Goal: Find specific page/section: Find specific page/section

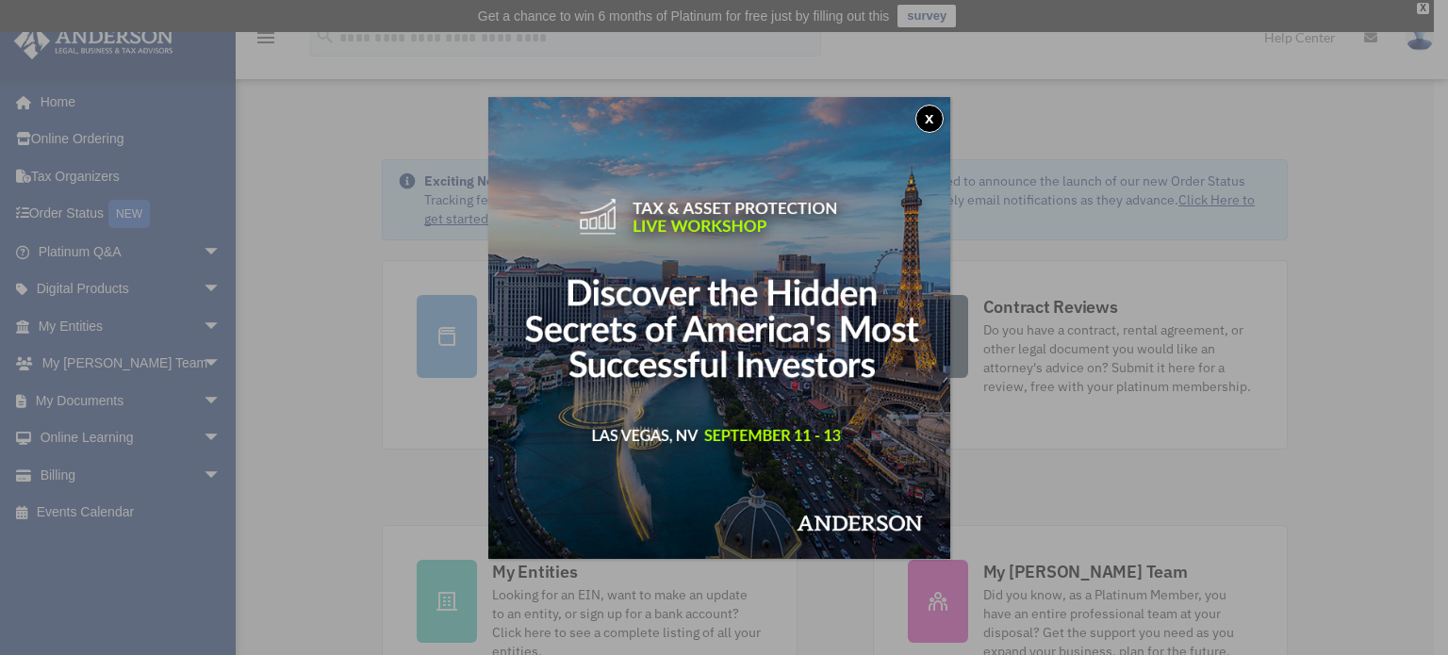
click at [923, 118] on button "x" at bounding box center [929, 119] width 28 height 28
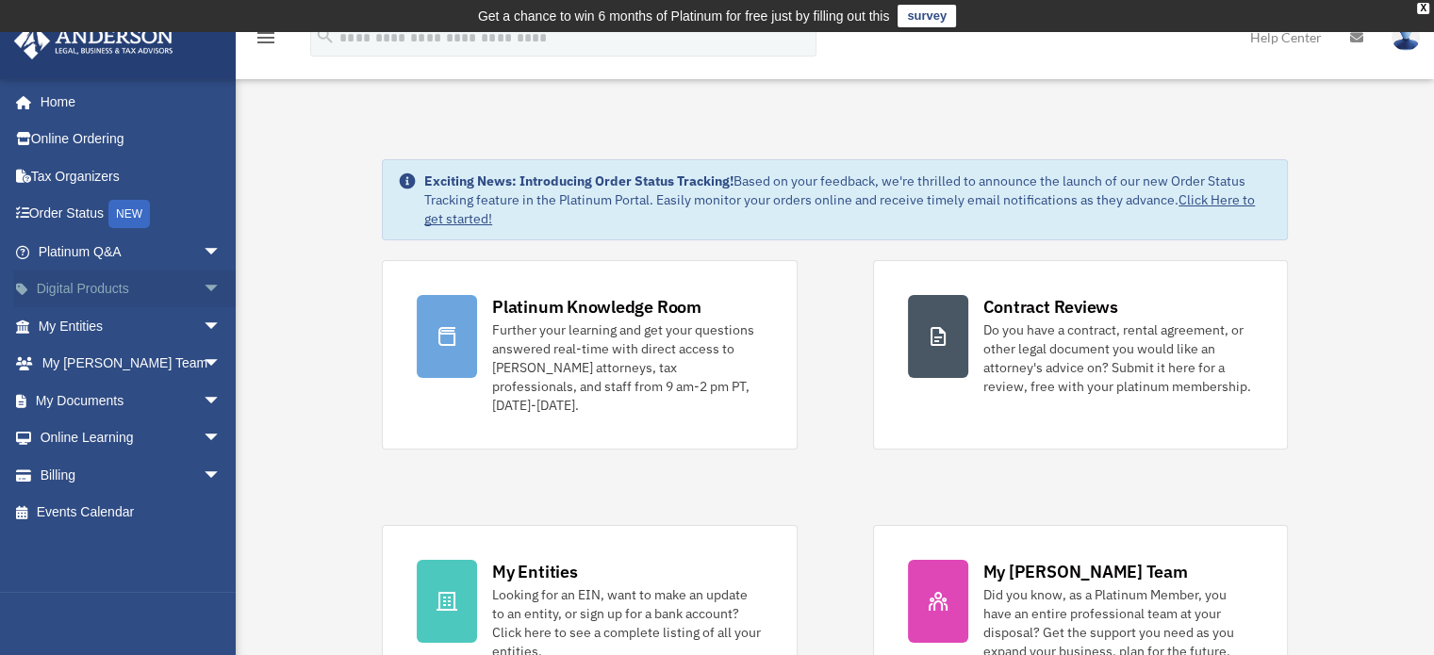
click at [209, 283] on span "arrow_drop_down" at bounding box center [222, 290] width 38 height 39
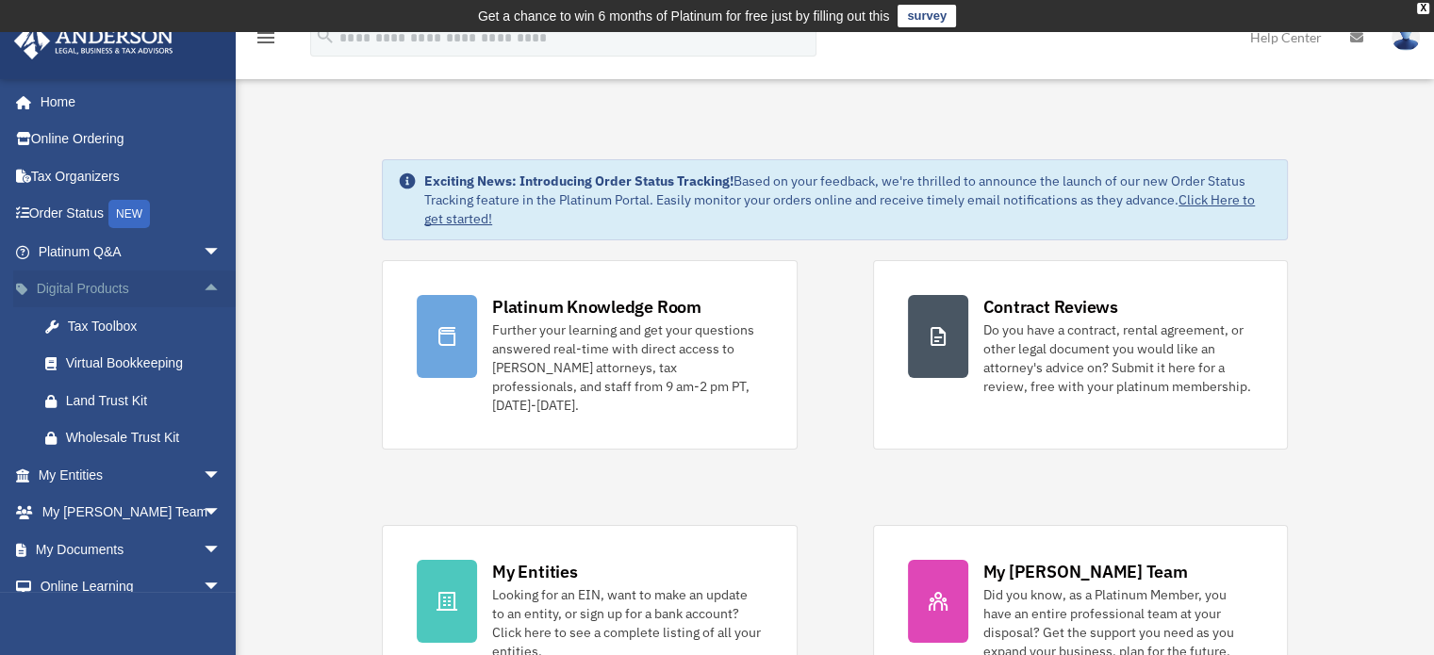
click at [209, 283] on span "arrow_drop_up" at bounding box center [222, 290] width 38 height 39
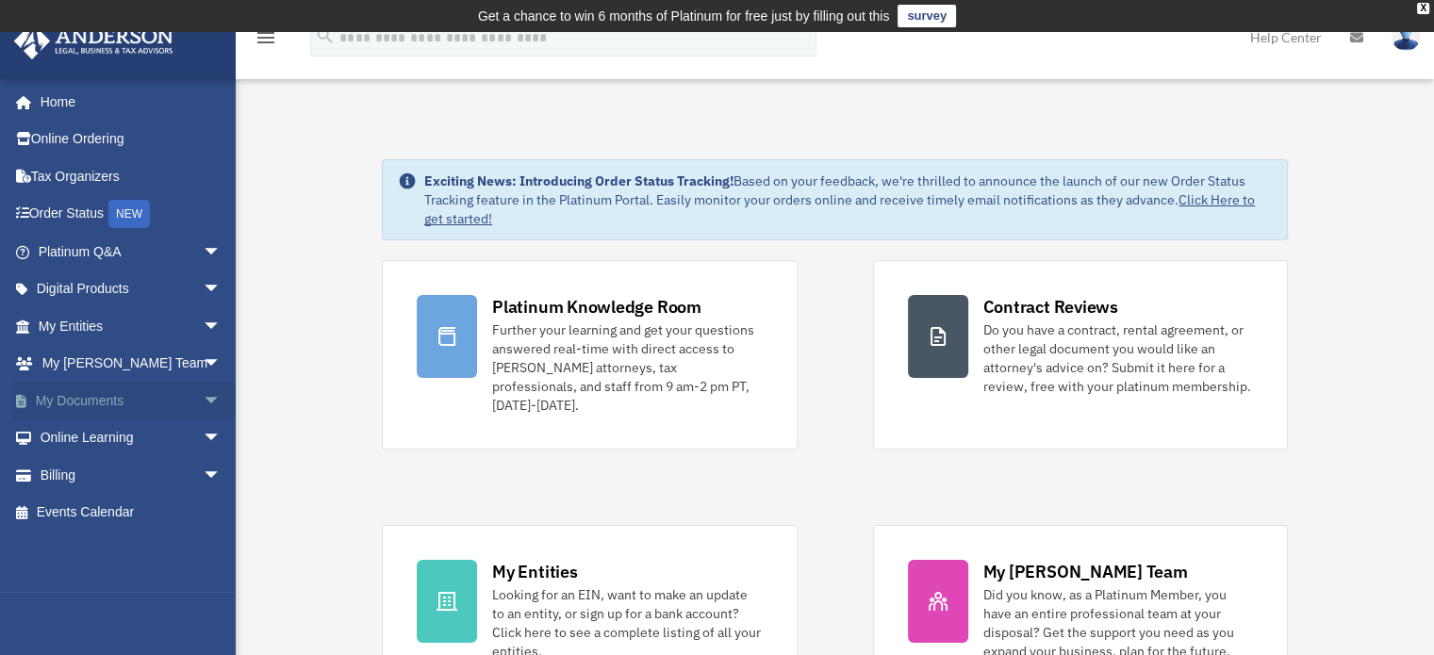
click at [203, 394] on span "arrow_drop_down" at bounding box center [222, 401] width 38 height 39
click at [203, 394] on span "arrow_drop_up" at bounding box center [222, 401] width 38 height 39
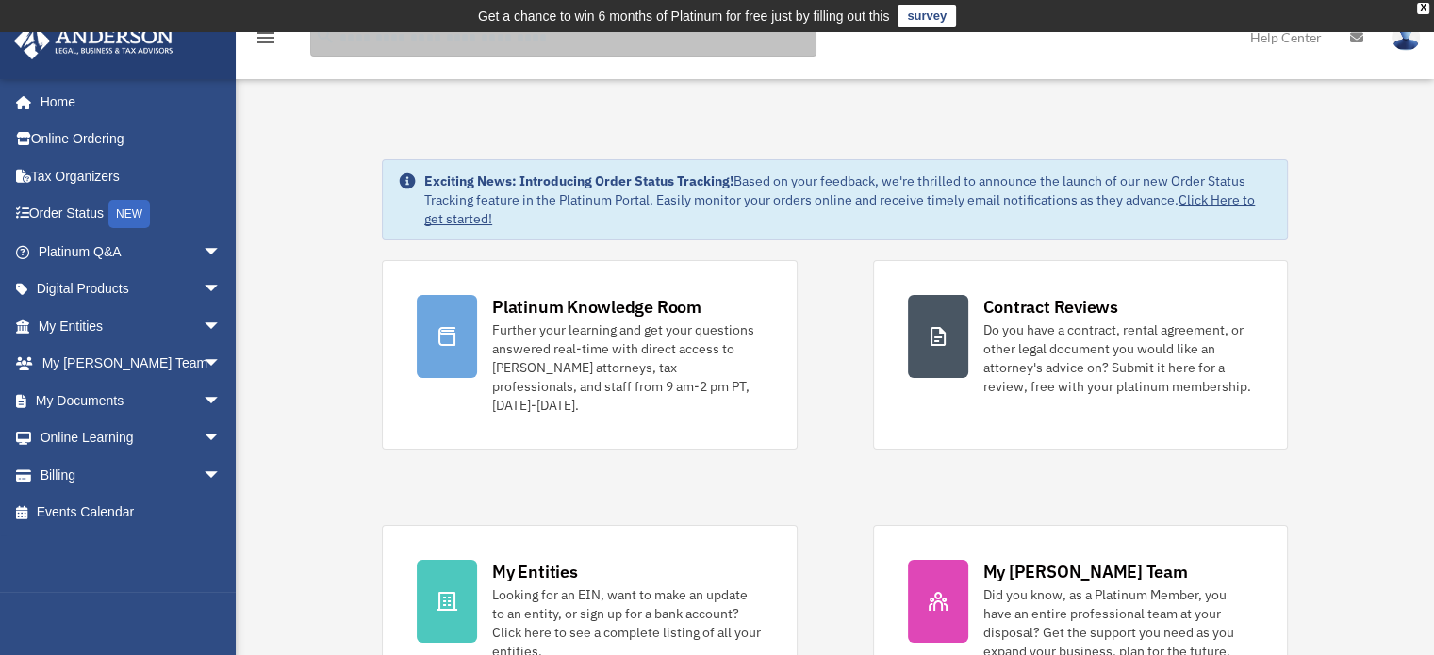
click at [409, 44] on input "search" at bounding box center [563, 38] width 506 height 38
type input "****"
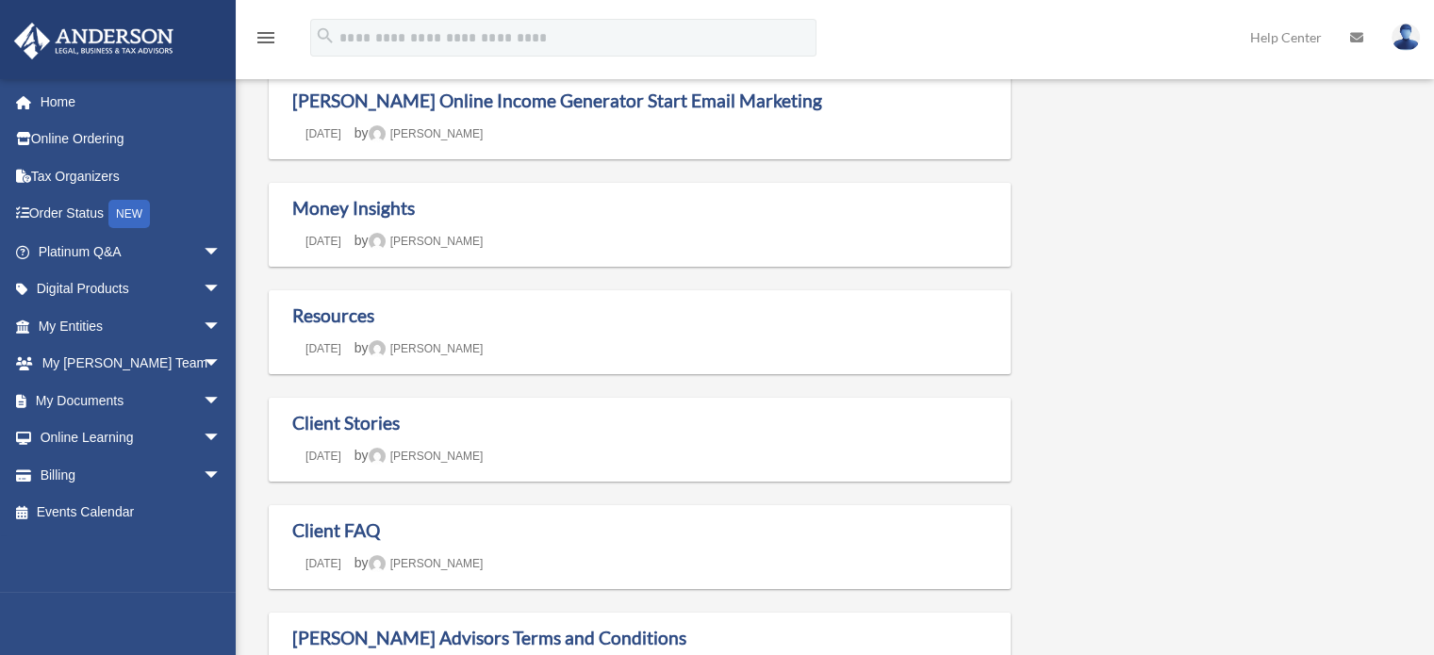
scroll to position [576, 0]
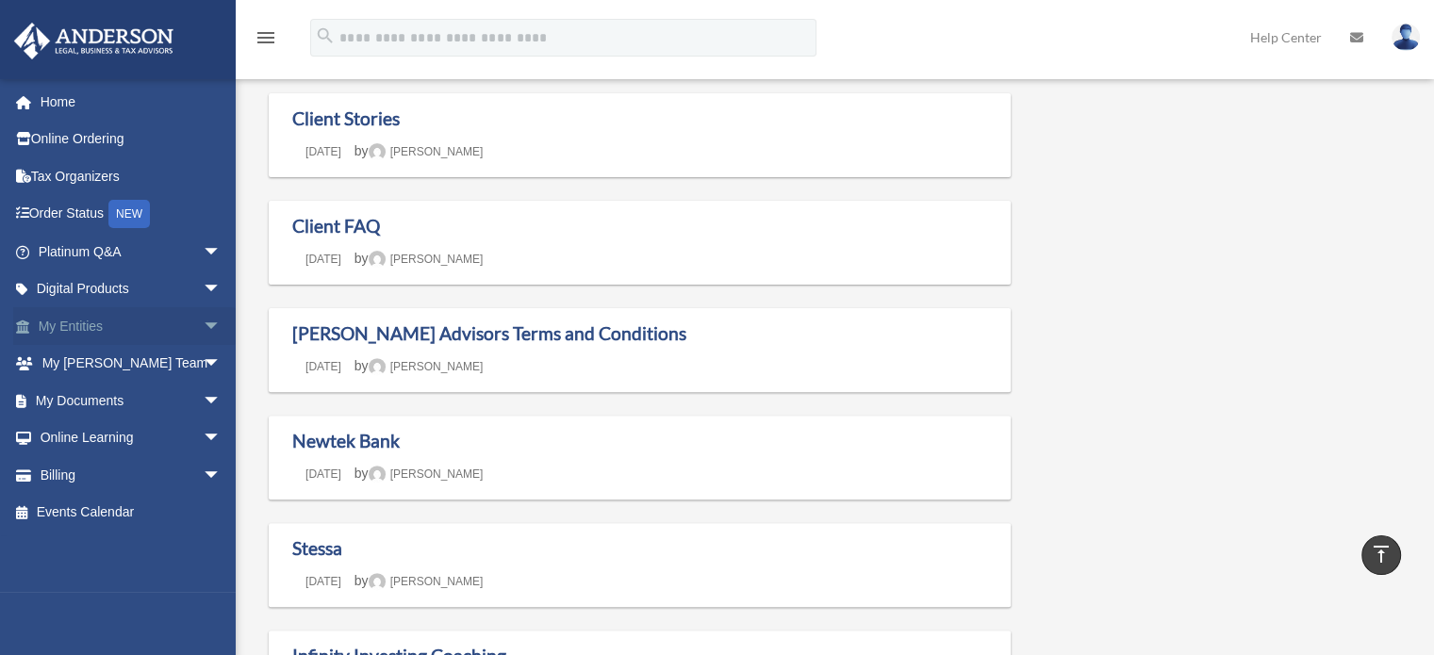
click at [93, 325] on link "My Entities arrow_drop_down" at bounding box center [131, 326] width 237 height 38
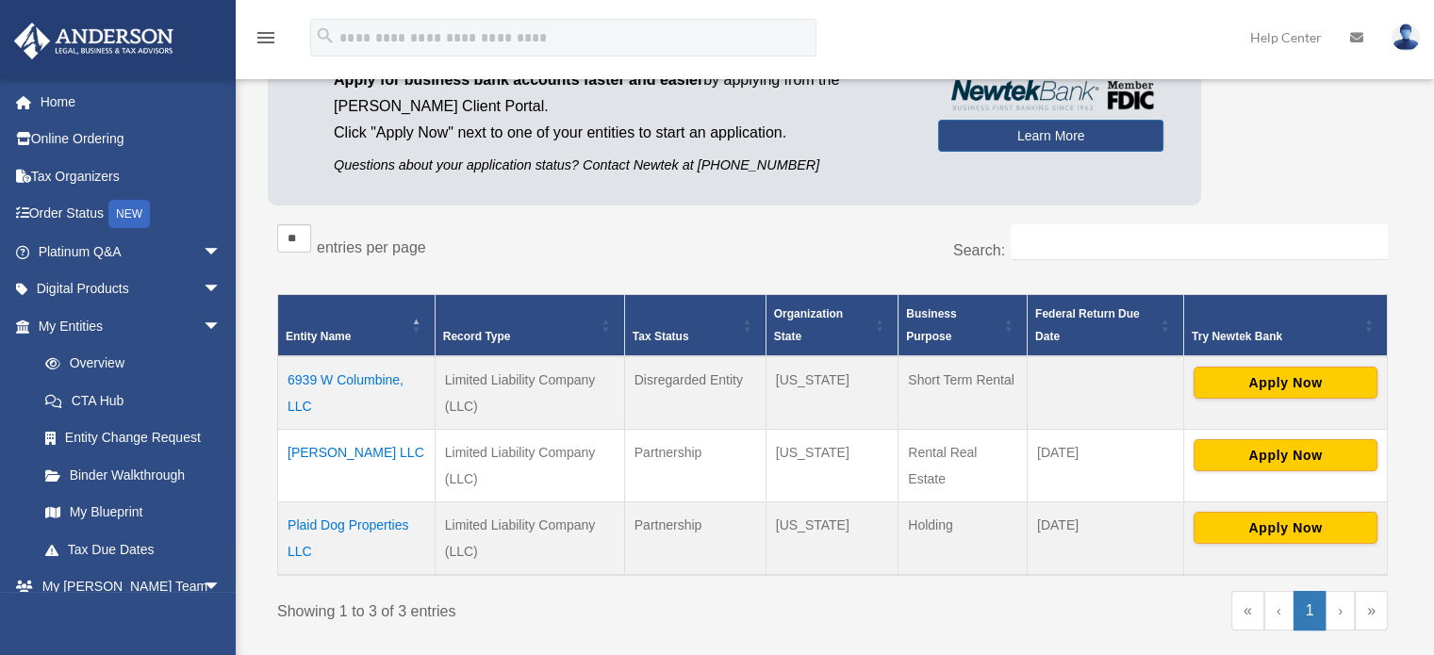
scroll to position [226, 0]
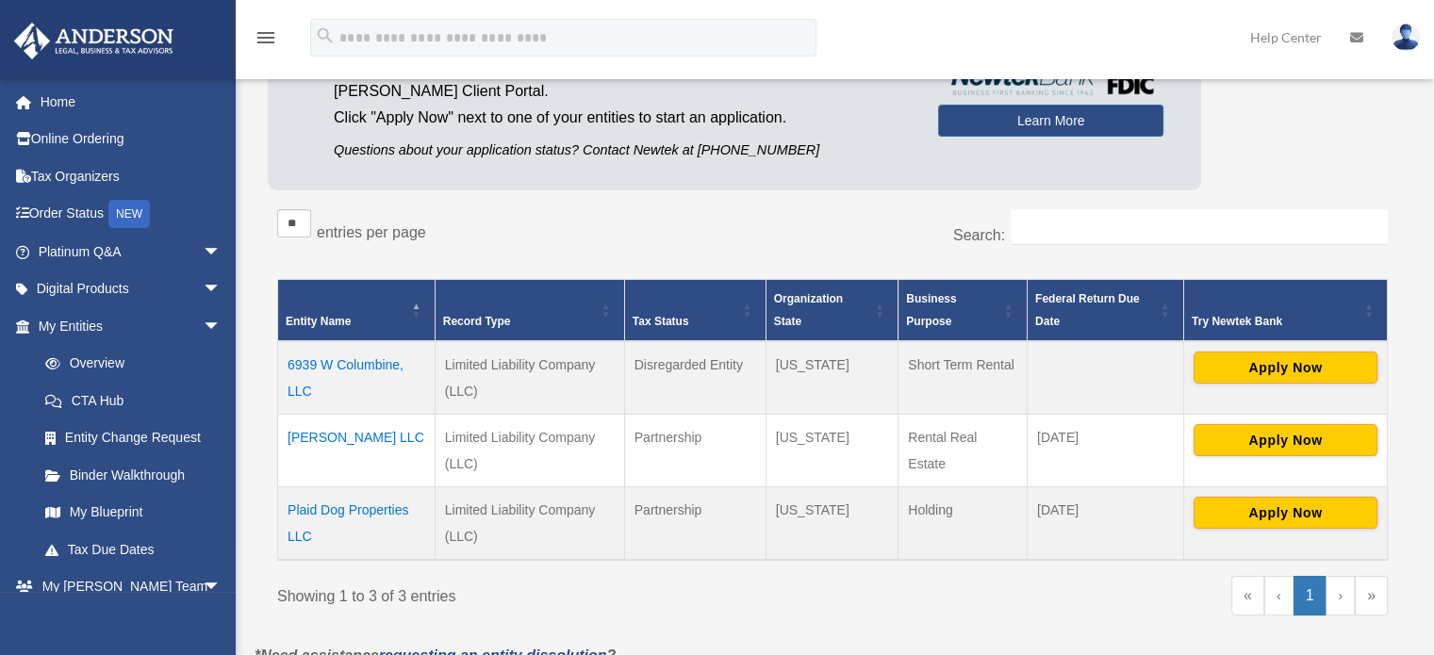
click at [311, 512] on td "Plaid Dog Properties LLC" at bounding box center [356, 523] width 157 height 74
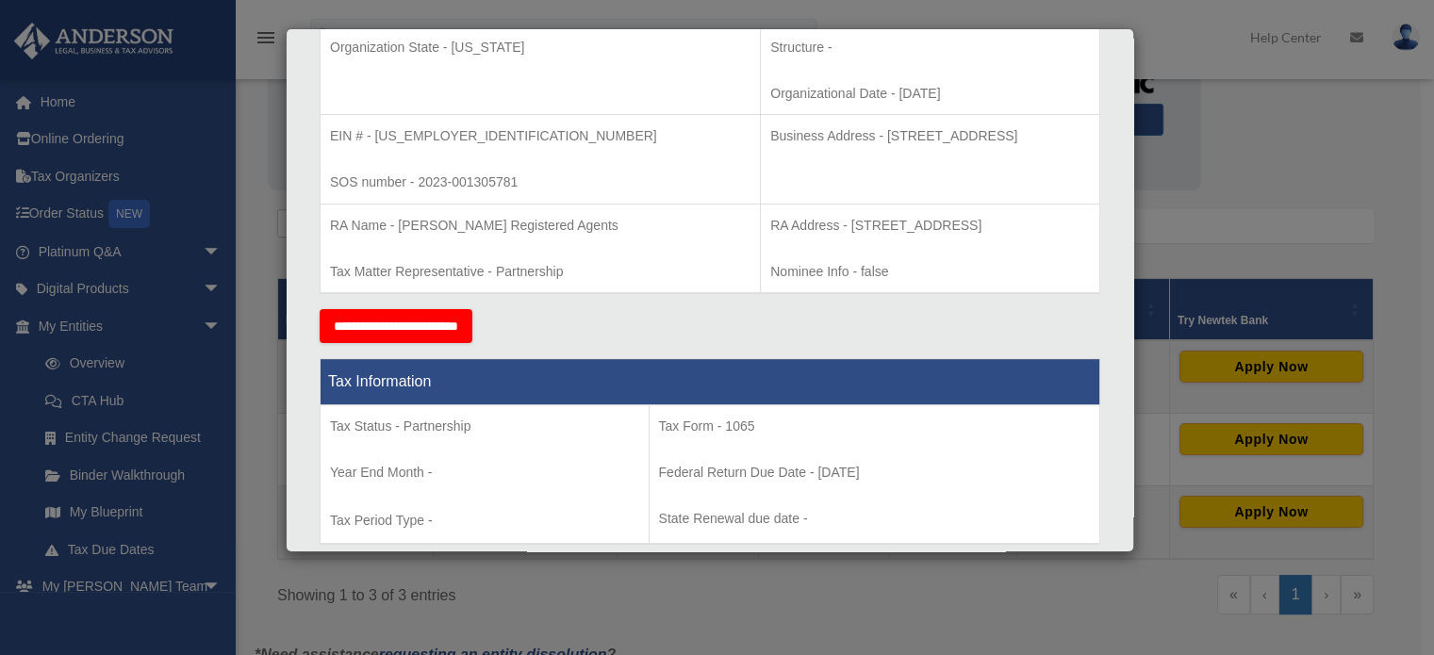
scroll to position [558, 0]
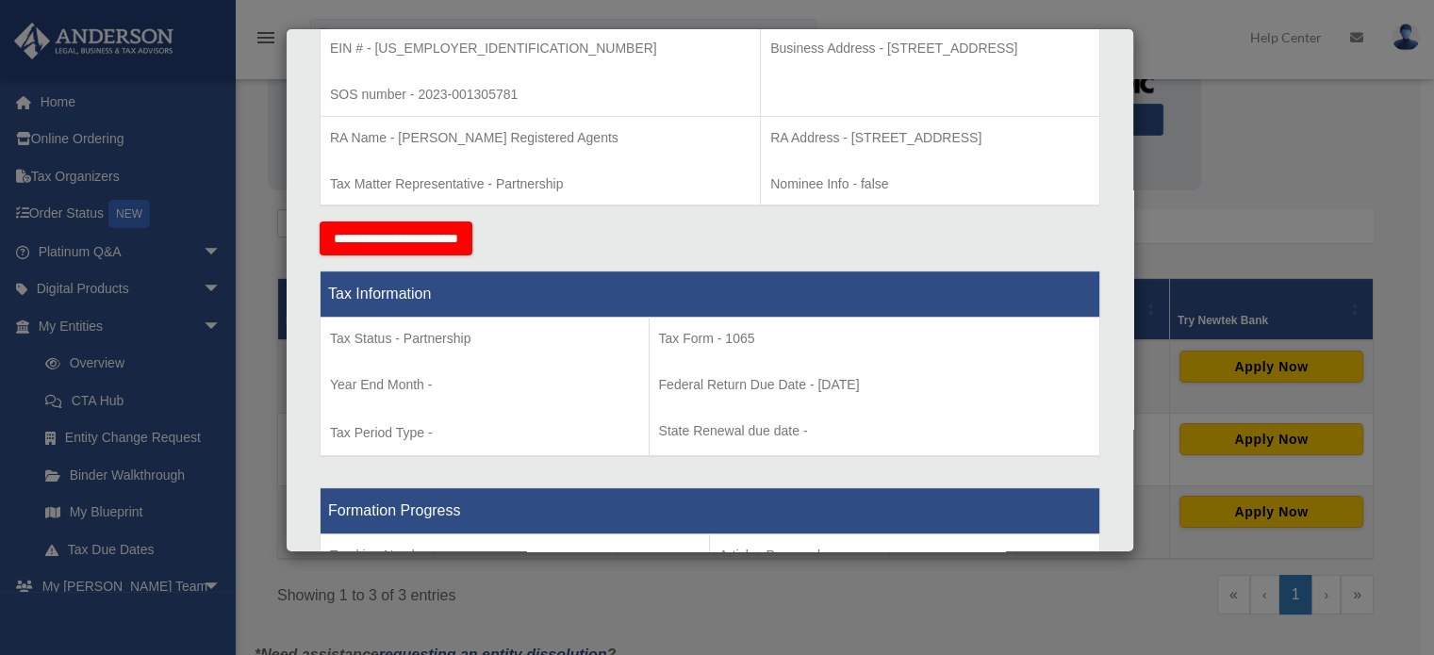
click at [1278, 210] on div "Details × Articles Sent Organizational Date" at bounding box center [717, 327] width 1434 height 655
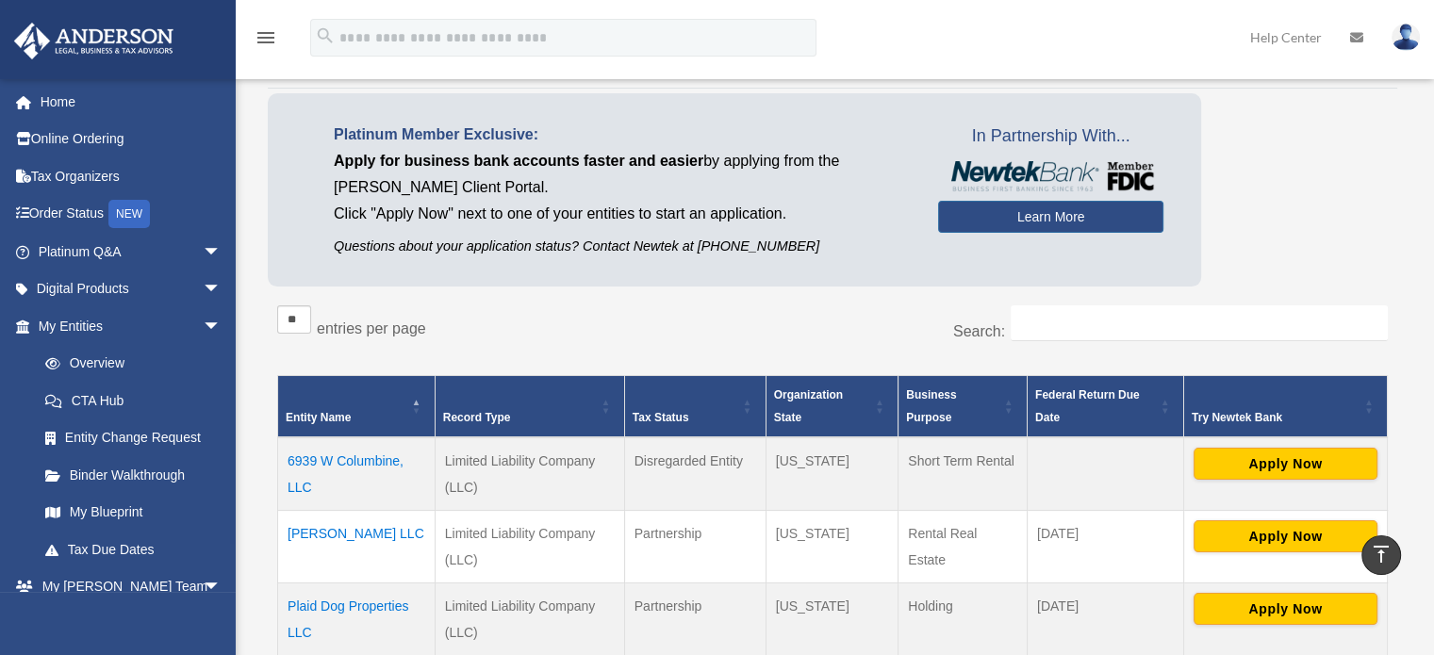
scroll to position [0, 0]
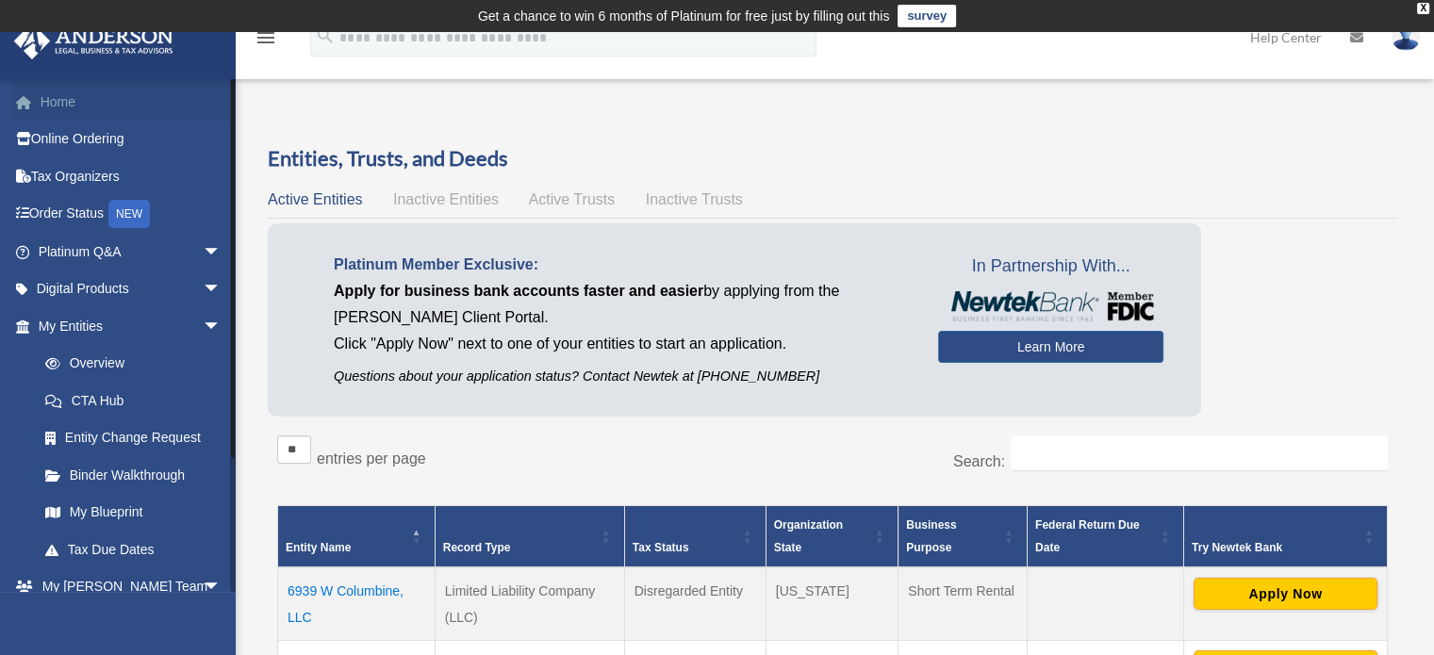
click at [64, 102] on link "Home" at bounding box center [131, 102] width 237 height 38
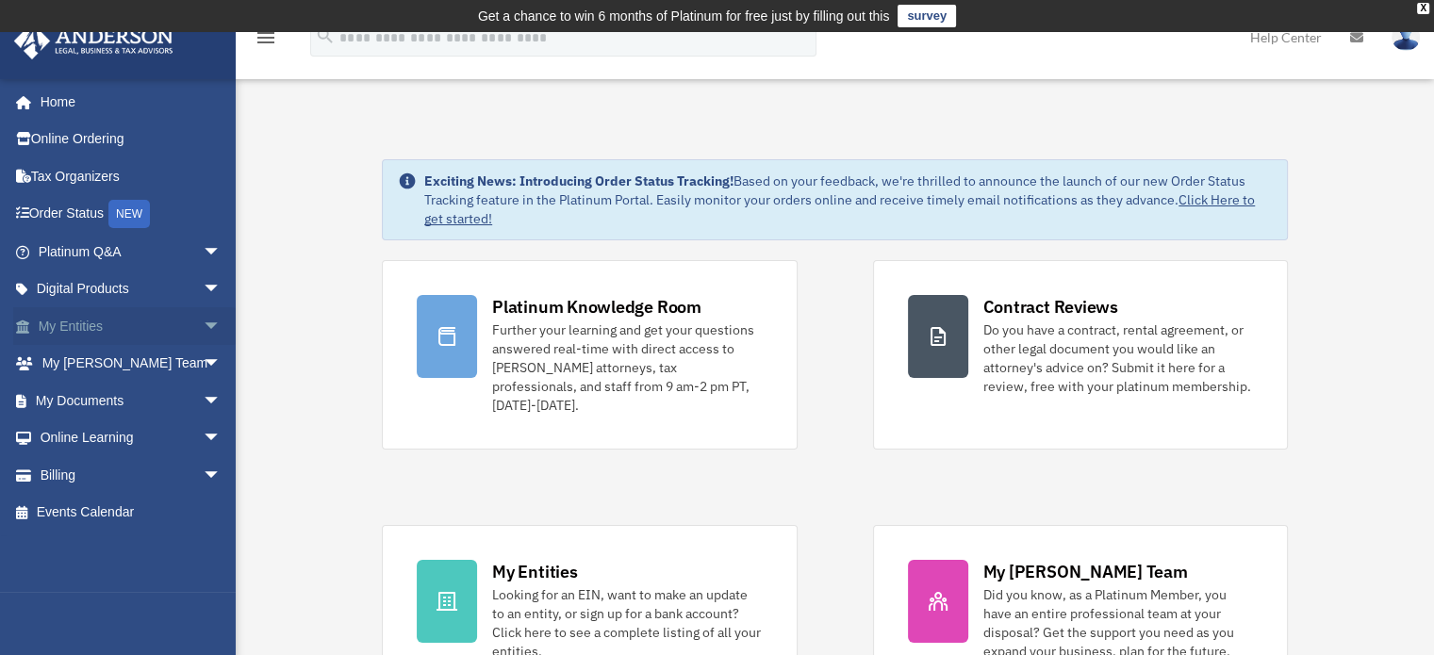
click at [203, 314] on span "arrow_drop_down" at bounding box center [222, 326] width 38 height 39
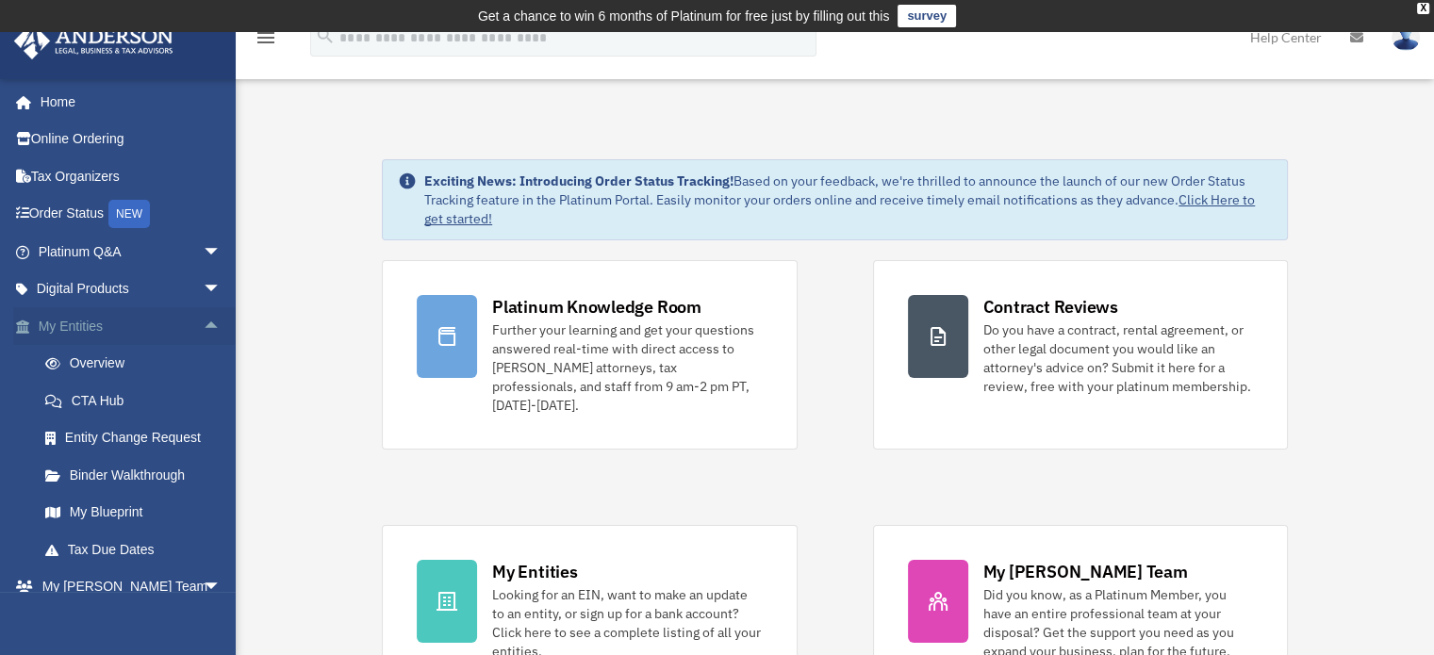
click at [203, 314] on span "arrow_drop_up" at bounding box center [222, 326] width 38 height 39
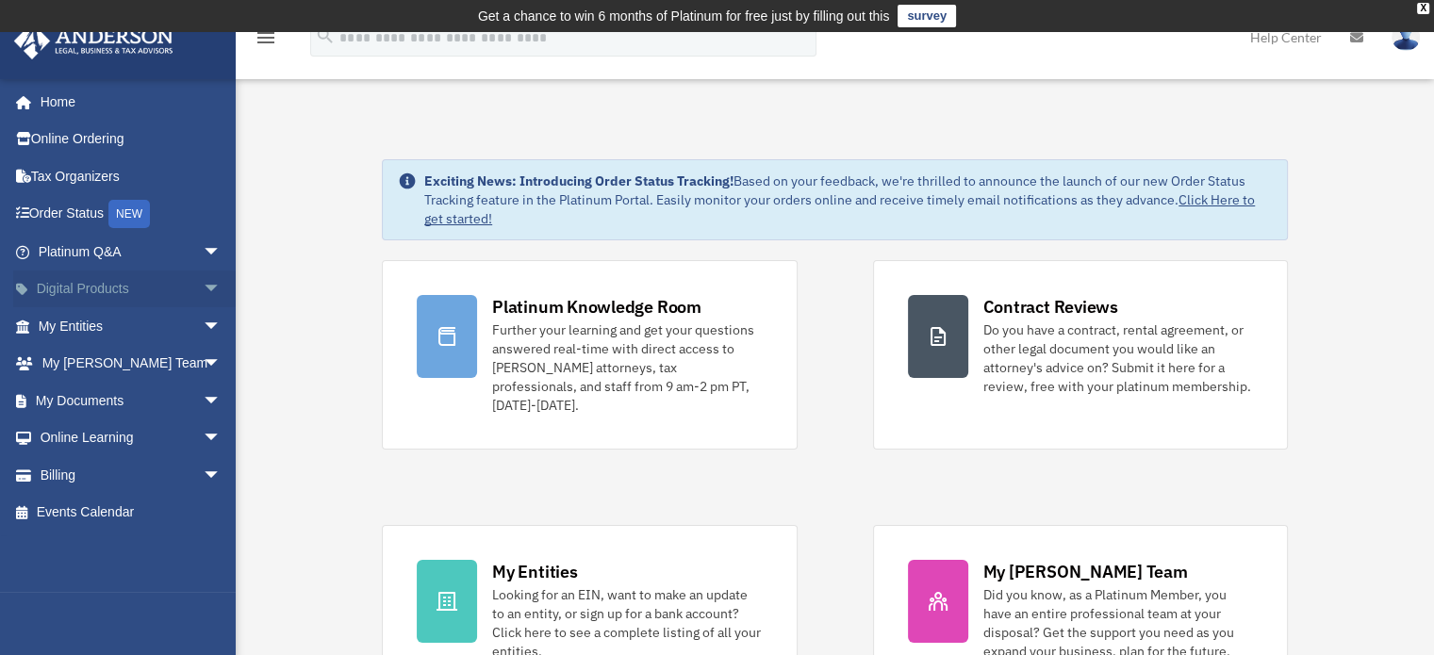
click at [203, 294] on span "arrow_drop_down" at bounding box center [222, 290] width 38 height 39
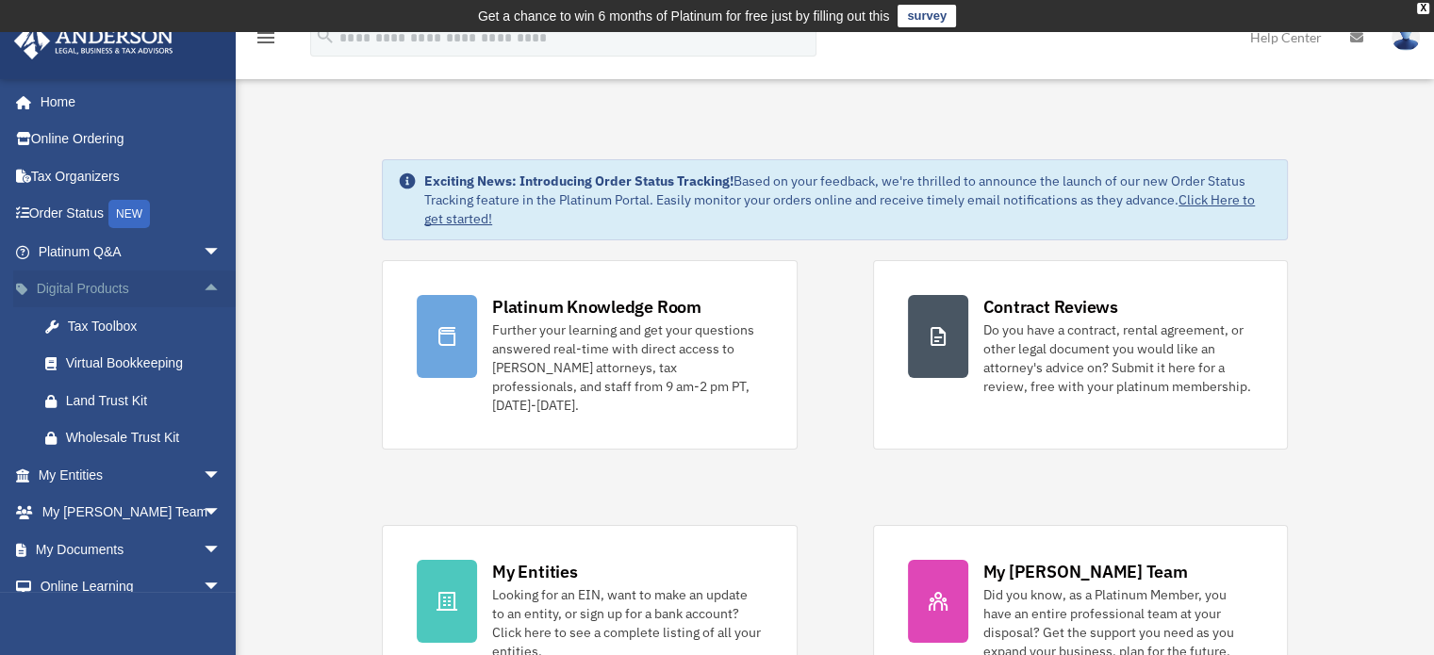
click at [203, 294] on span "arrow_drop_up" at bounding box center [222, 290] width 38 height 39
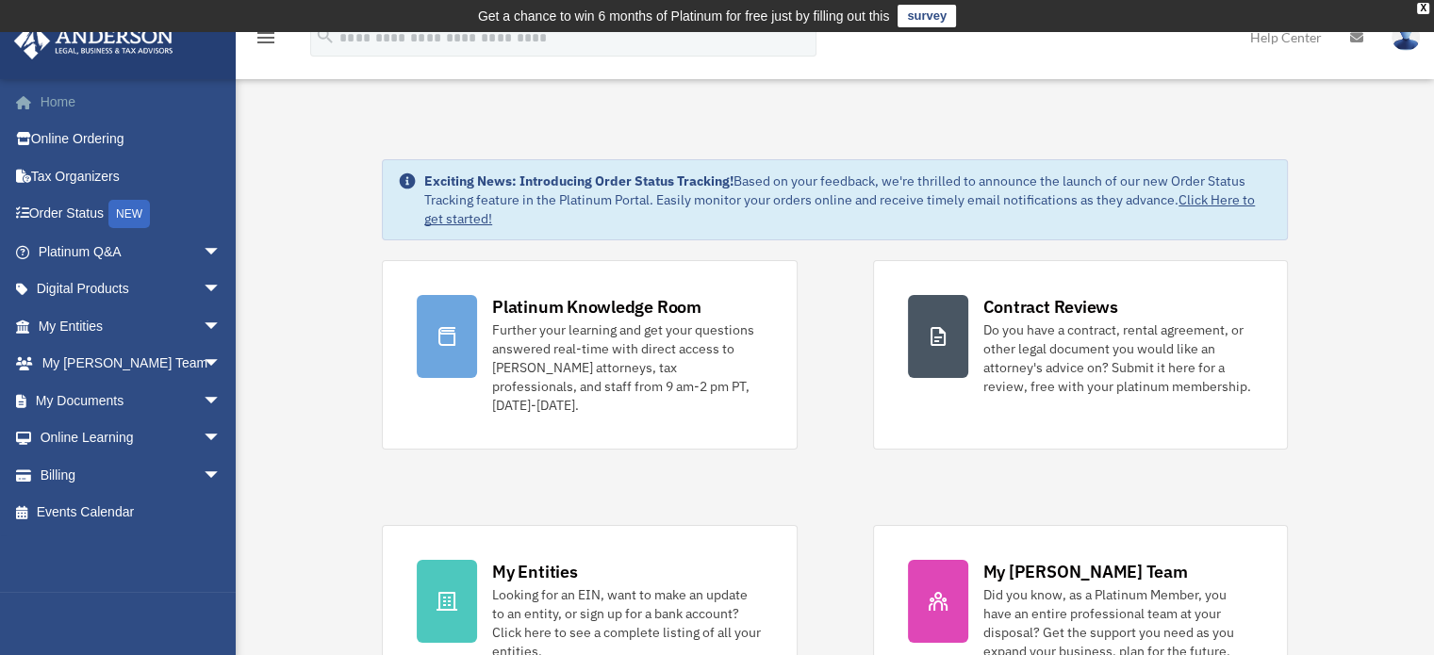
click at [75, 112] on link "Home" at bounding box center [131, 102] width 237 height 38
